Goal: Task Accomplishment & Management: Manage account settings

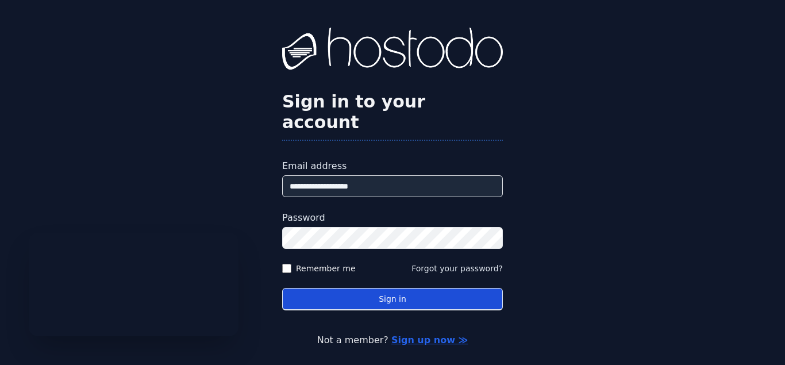
type input "**********"
click at [357, 288] on button "Sign in" at bounding box center [392, 299] width 221 height 22
click at [376, 288] on button "Sign in" at bounding box center [392, 299] width 221 height 22
click at [380, 288] on button "Sign in" at bounding box center [392, 299] width 221 height 22
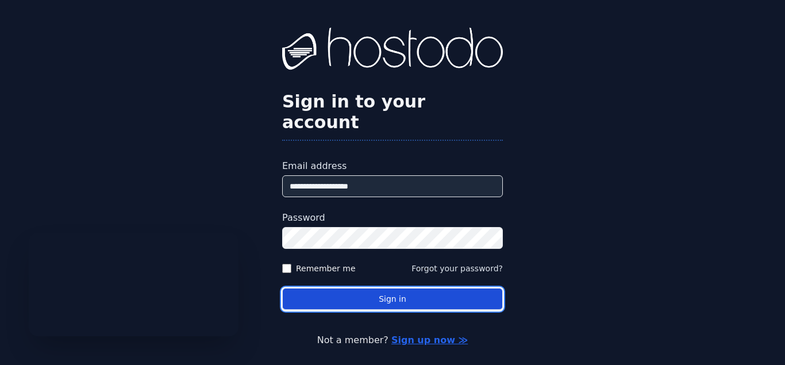
click at [381, 288] on button "Sign in" at bounding box center [392, 299] width 221 height 22
click at [376, 294] on button "Sign in" at bounding box center [392, 299] width 221 height 22
click at [381, 288] on button "Sign in" at bounding box center [392, 299] width 221 height 22
